Goal: Task Accomplishment & Management: Use online tool/utility

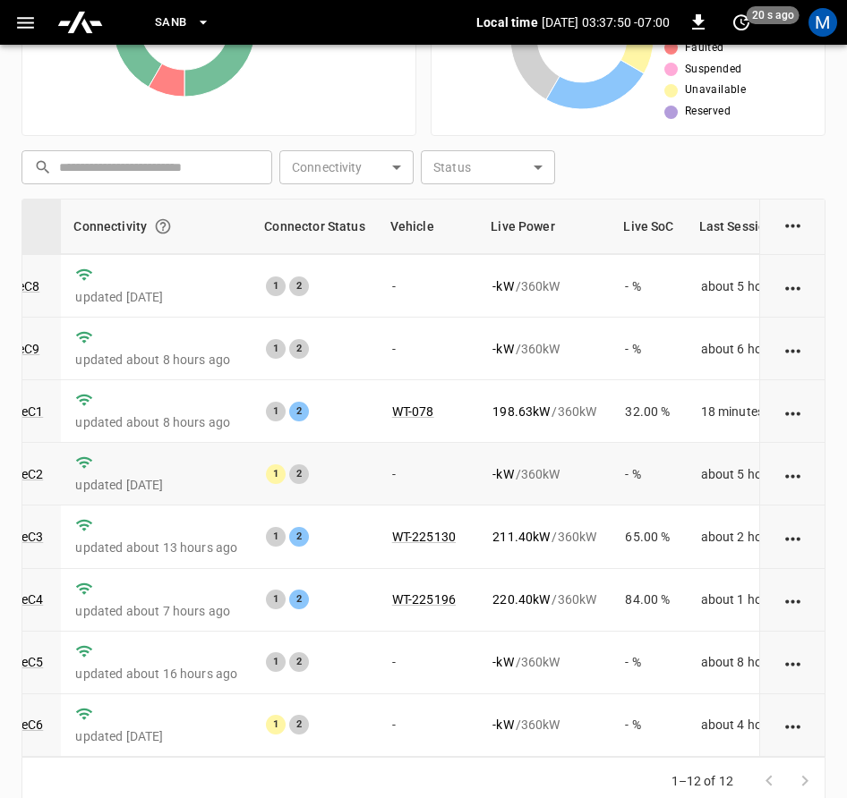
scroll to position [414, 0]
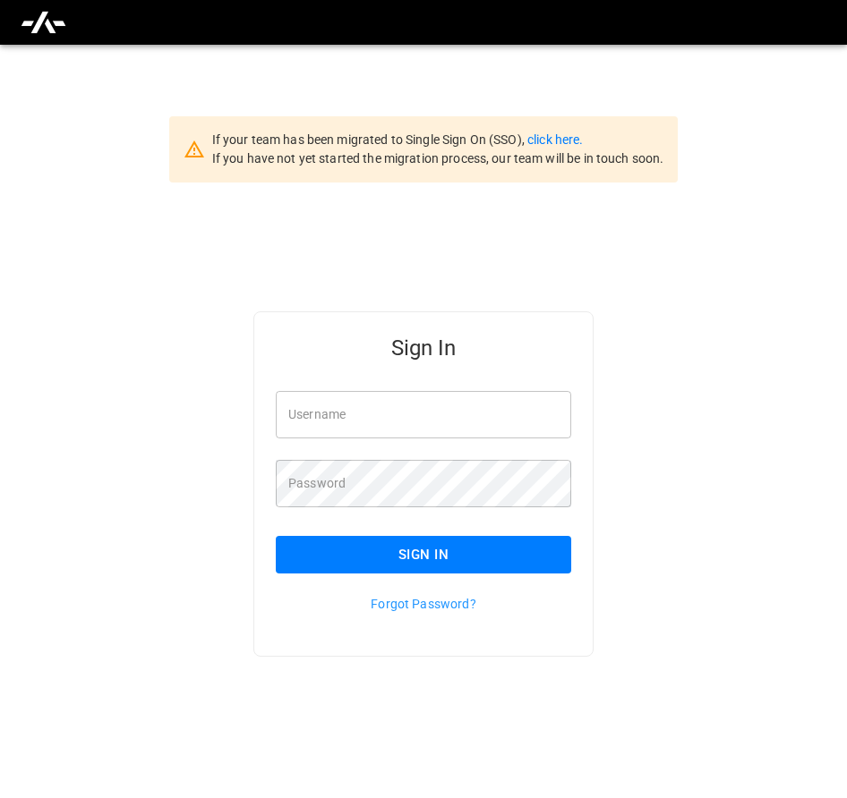
type input "**********"
click at [548, 549] on button "Sign In" at bounding box center [423, 555] width 295 height 38
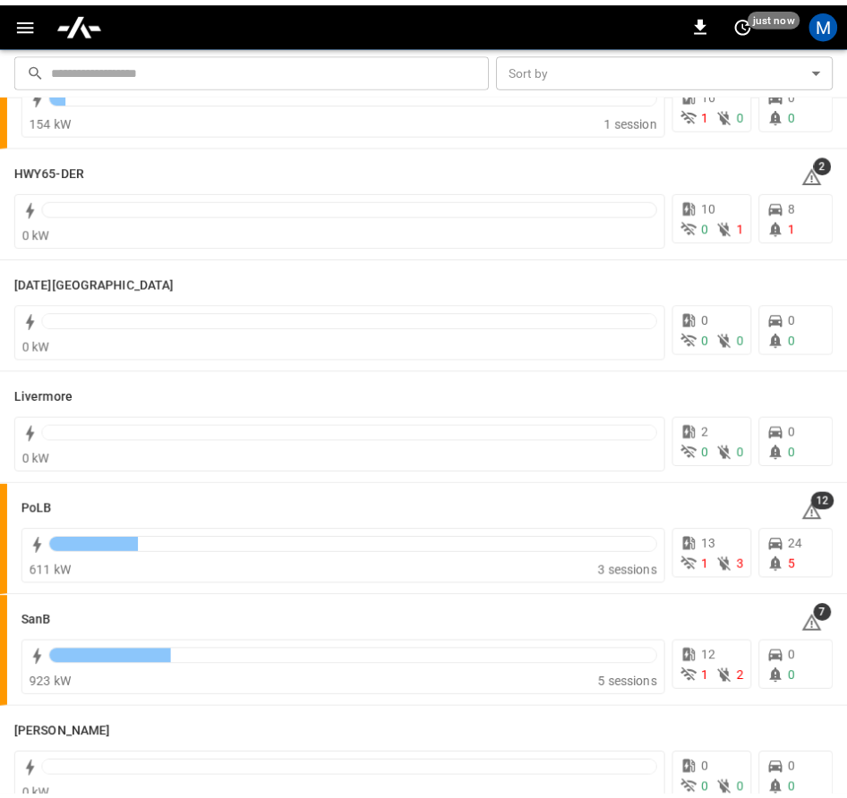
scroll to position [329, 0]
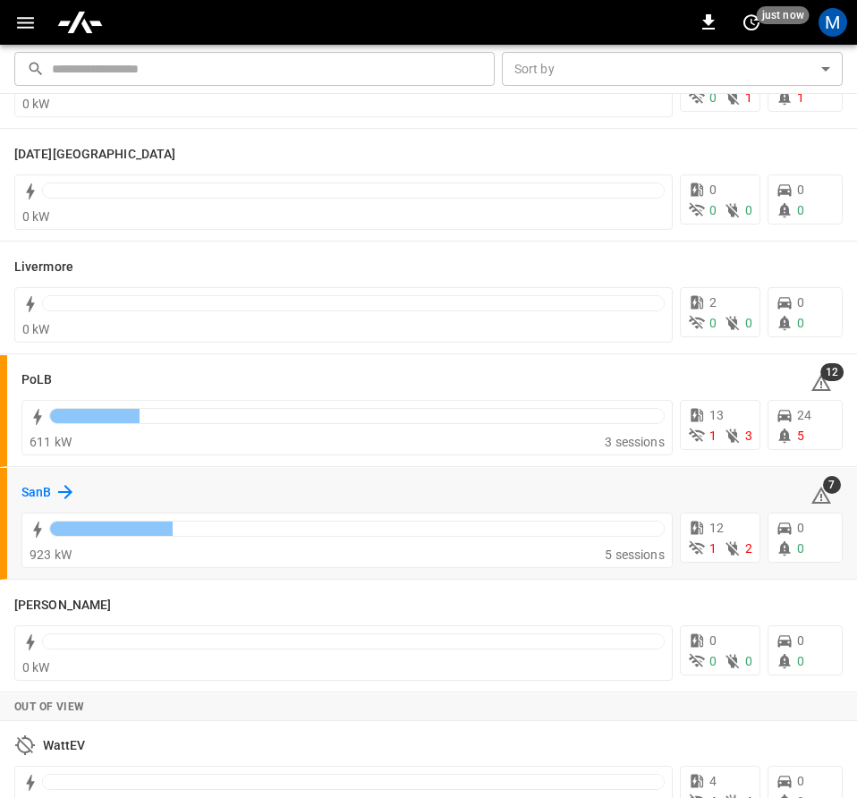
click at [45, 492] on h6 "SanB" at bounding box center [36, 493] width 30 height 20
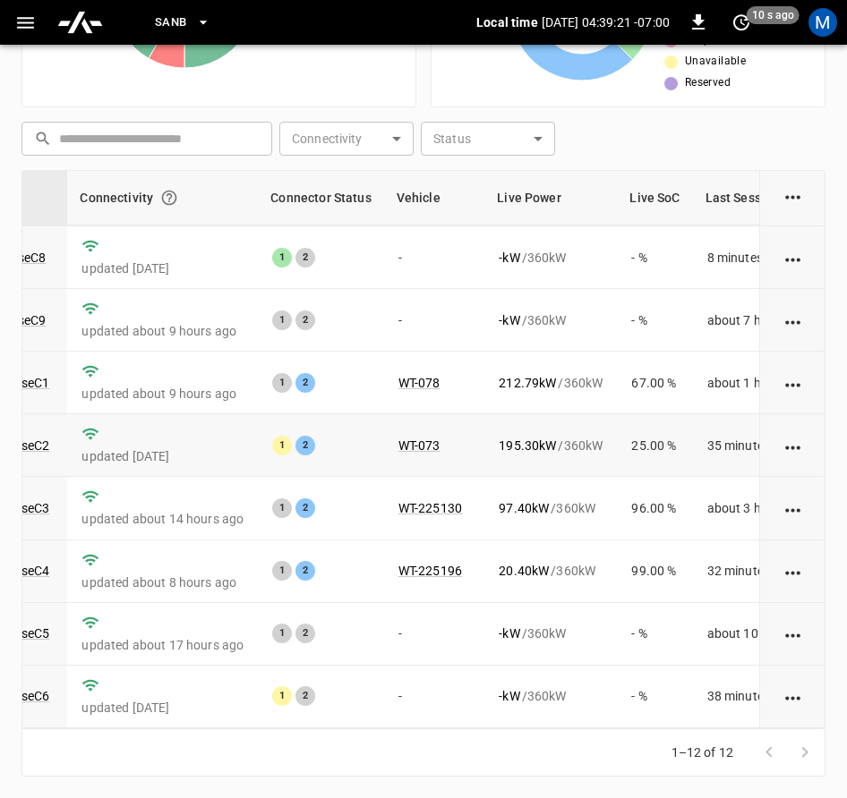
scroll to position [182, 210]
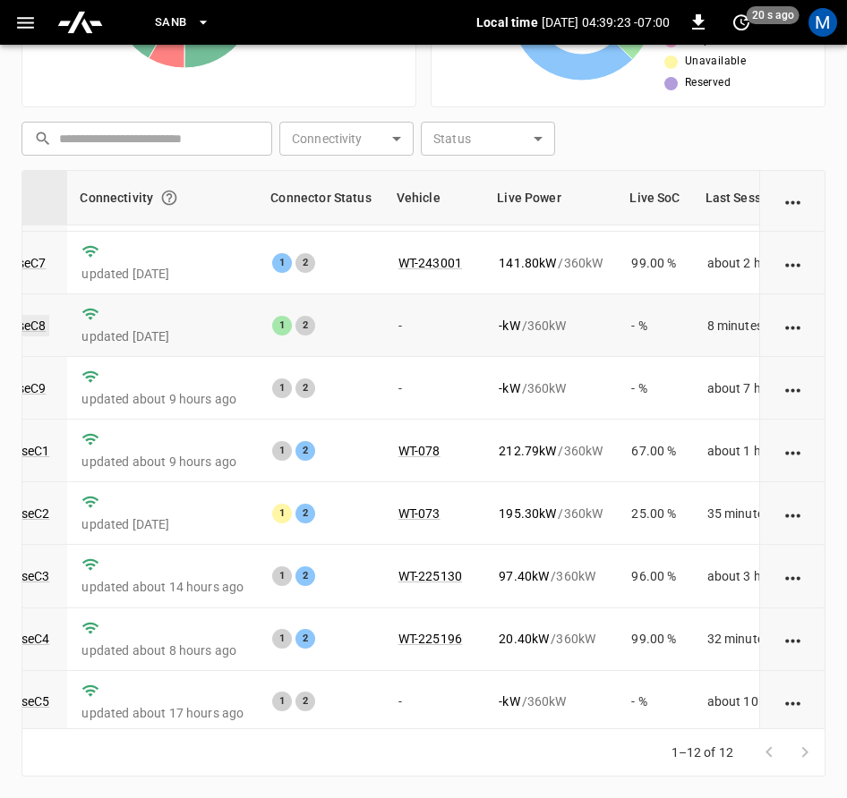
click at [46, 331] on link "ca-sb-se-evseC8" at bounding box center [-1, 325] width 99 height 21
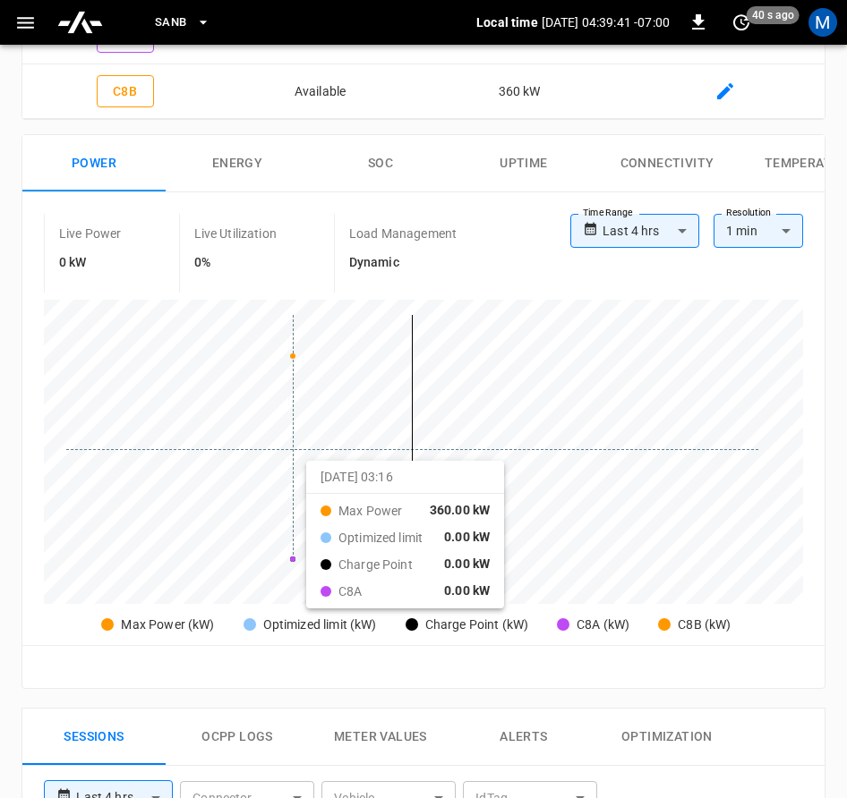
scroll to position [36, 0]
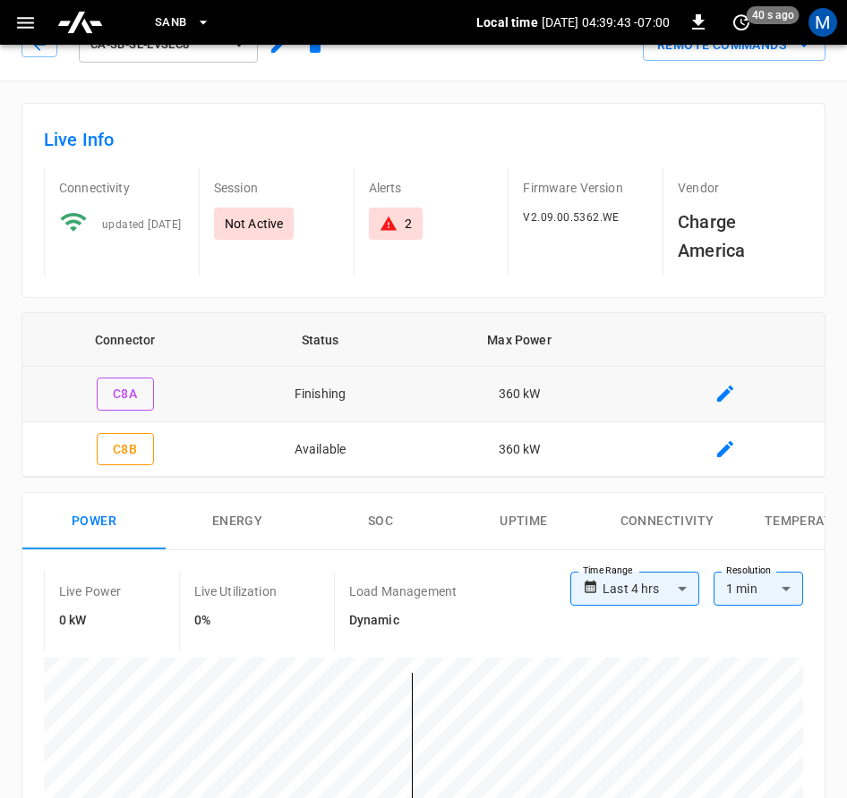
click at [326, 399] on td "Finishing" at bounding box center [319, 394] width 184 height 55
click at [144, 402] on button "C8A" at bounding box center [125, 394] width 57 height 33
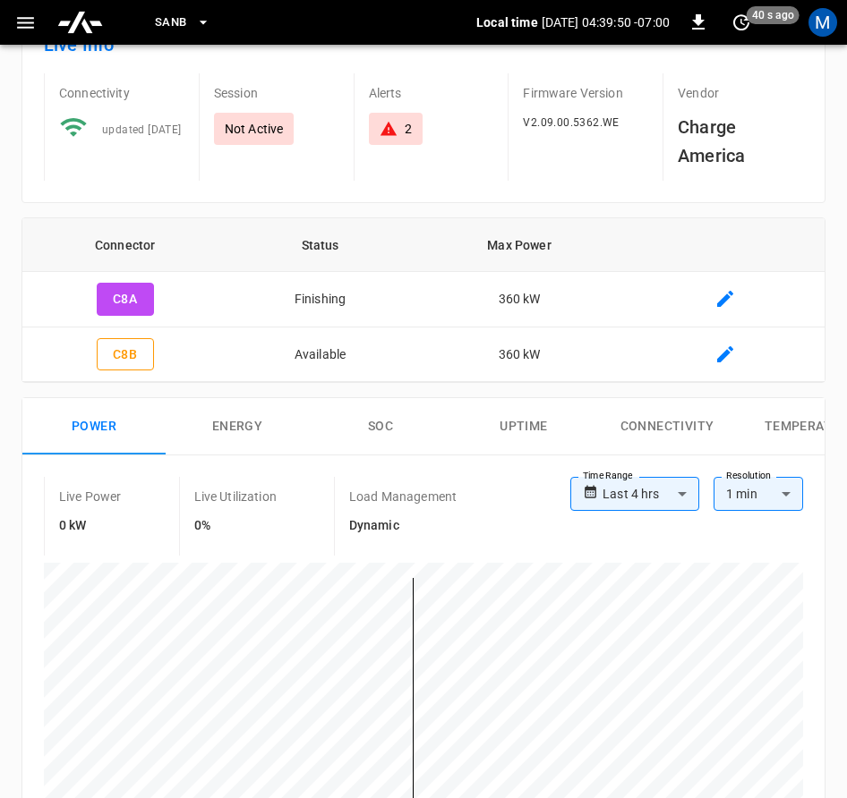
scroll to position [125, 0]
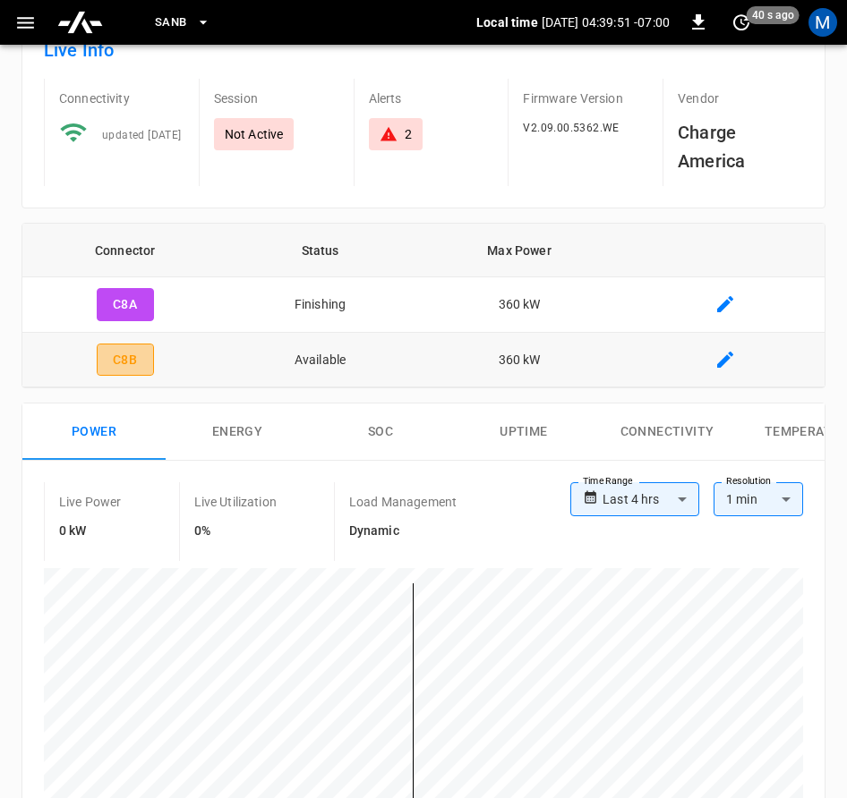
click at [149, 370] on button "C8B" at bounding box center [125, 360] width 57 height 33
type input "**********"
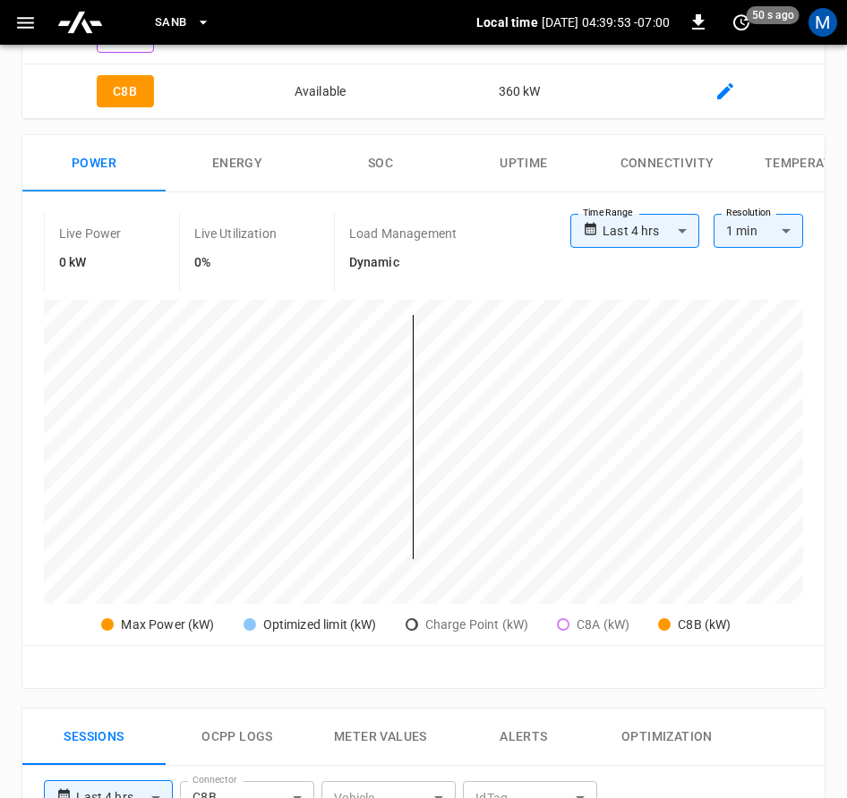
scroll to position [215, 0]
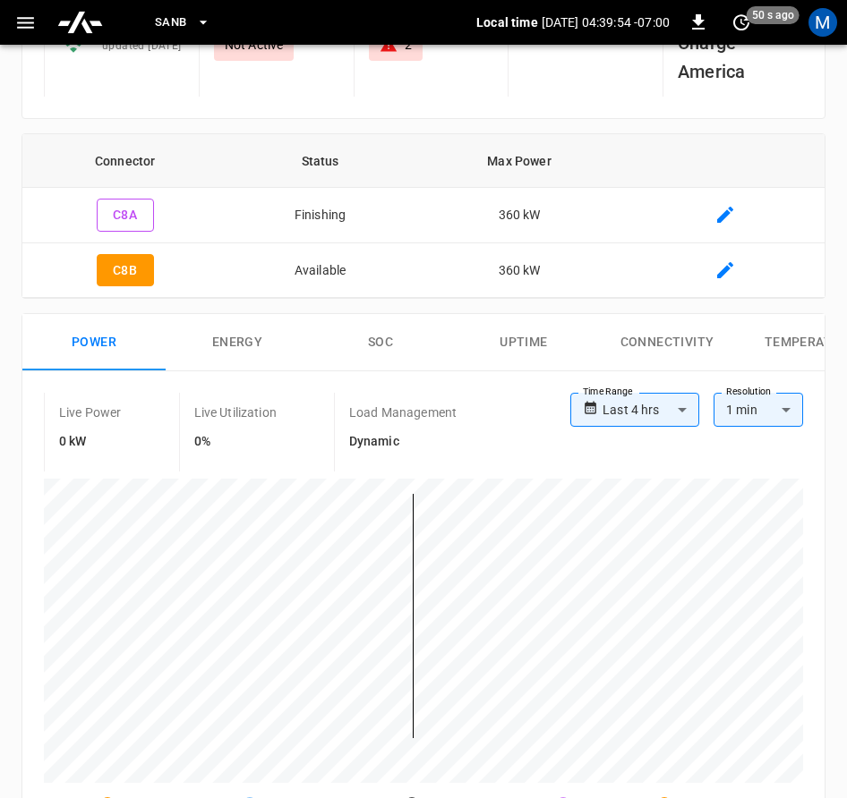
drag, startPoint x: 129, startPoint y: 276, endPoint x: 154, endPoint y: 373, distance: 100.7
click at [131, 276] on button "C8B" at bounding box center [125, 270] width 57 height 33
